Goal: Transaction & Acquisition: Purchase product/service

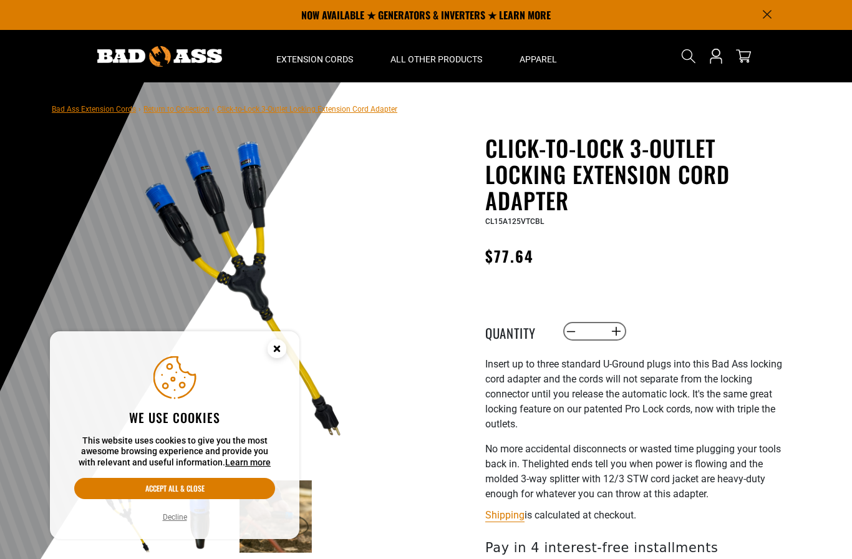
click at [238, 200] on img at bounding box center [239, 287] width 301 height 301
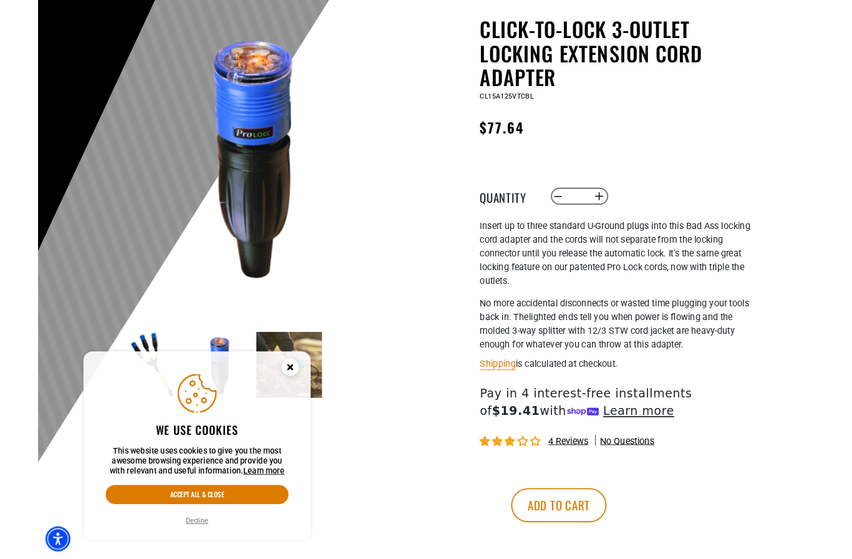
scroll to position [116, 0]
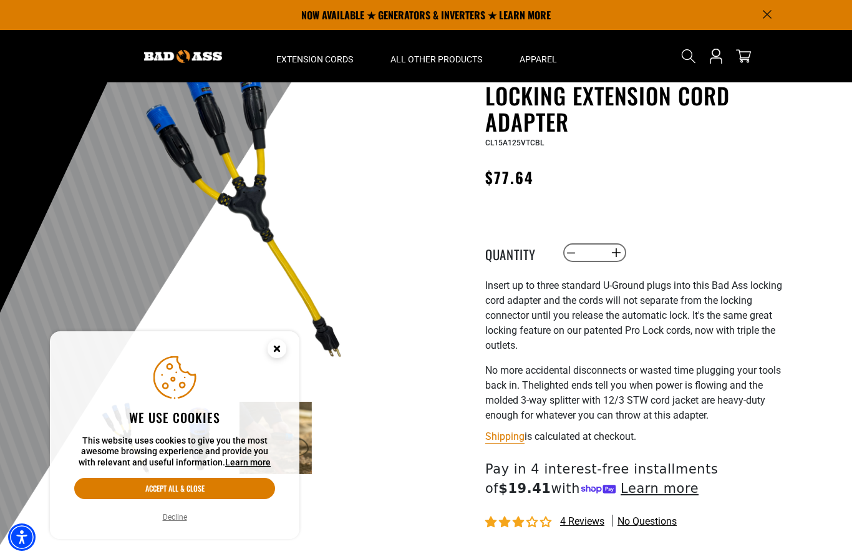
scroll to position [74, 0]
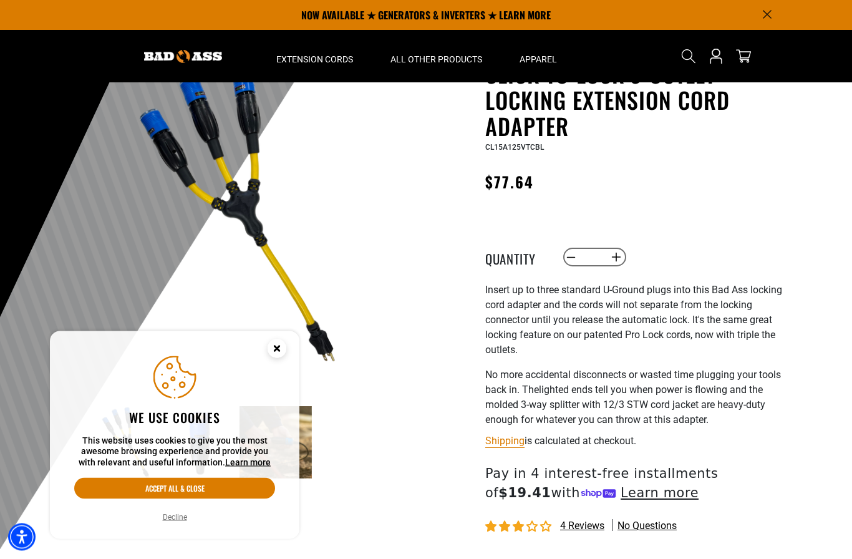
click at [276, 345] on circle "Close this option" at bounding box center [277, 348] width 19 height 19
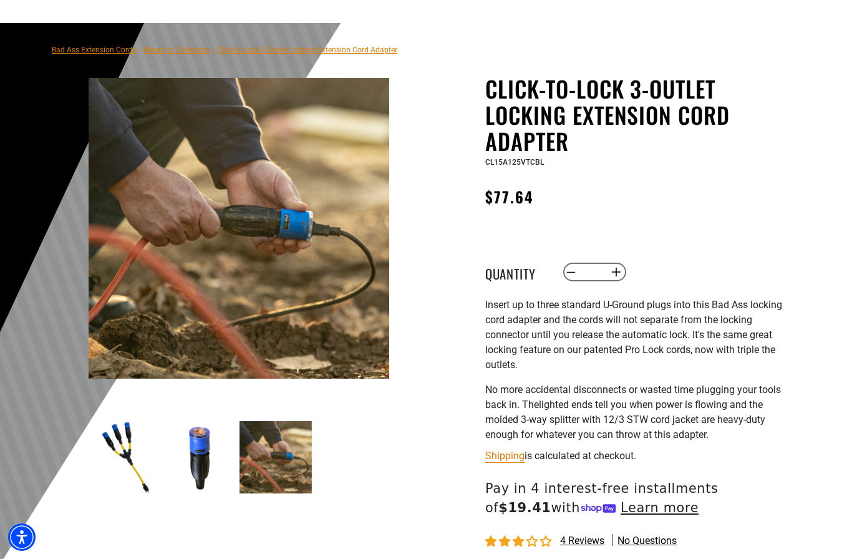
scroll to position [59, 0]
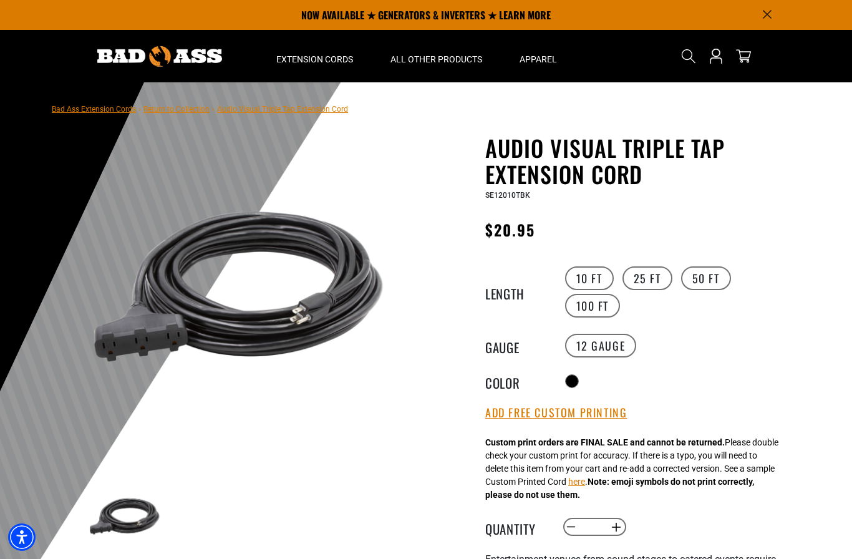
click at [710, 271] on label "50 FT" at bounding box center [706, 278] width 50 height 24
